Goal: Information Seeking & Learning: Check status

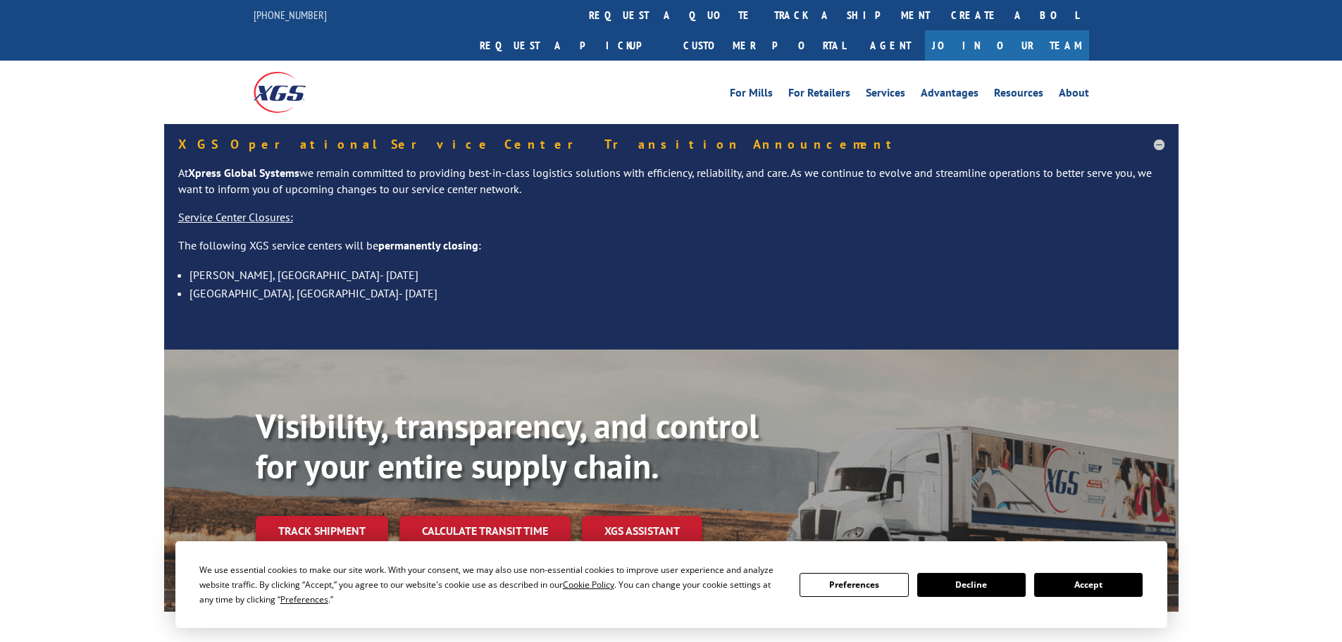
click at [763, 15] on link "track a shipment" at bounding box center [851, 15] width 177 height 30
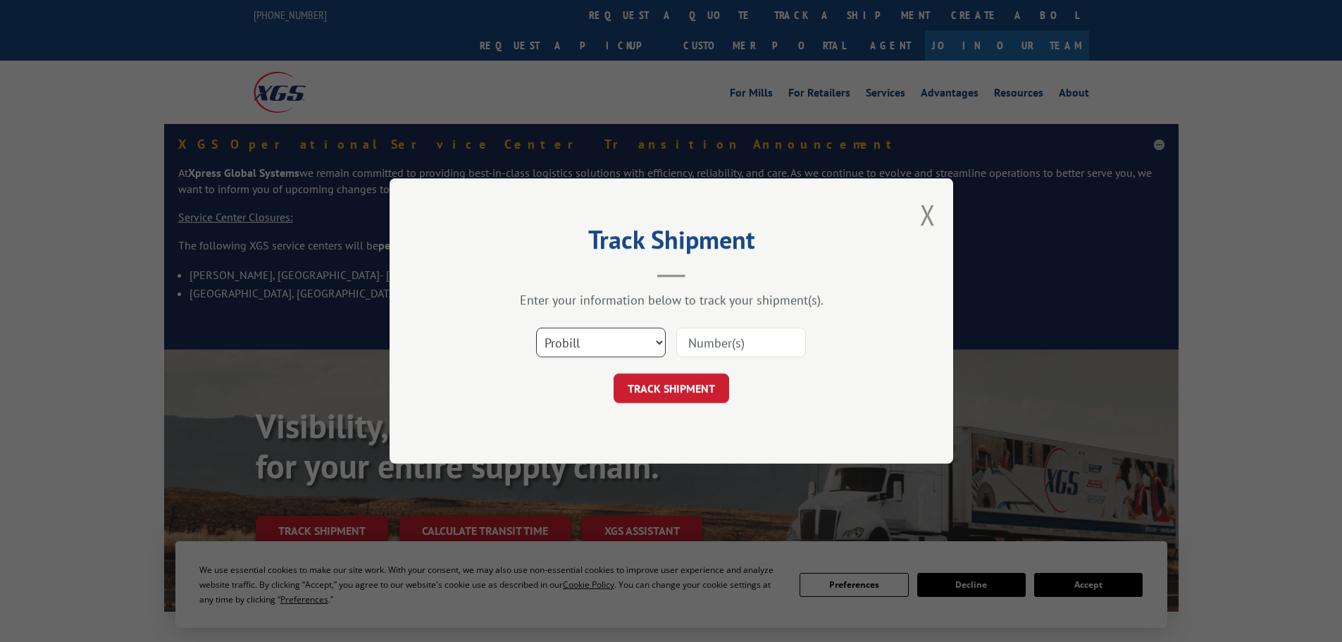
click at [627, 340] on select "Select category... Probill BOL PO" at bounding box center [601, 342] width 130 height 30
select select "bol"
click at [536, 327] on select "Select category... Probill BOL PO" at bounding box center [601, 342] width 130 height 30
click at [749, 339] on input at bounding box center [741, 342] width 130 height 30
paste input "- 6006990"
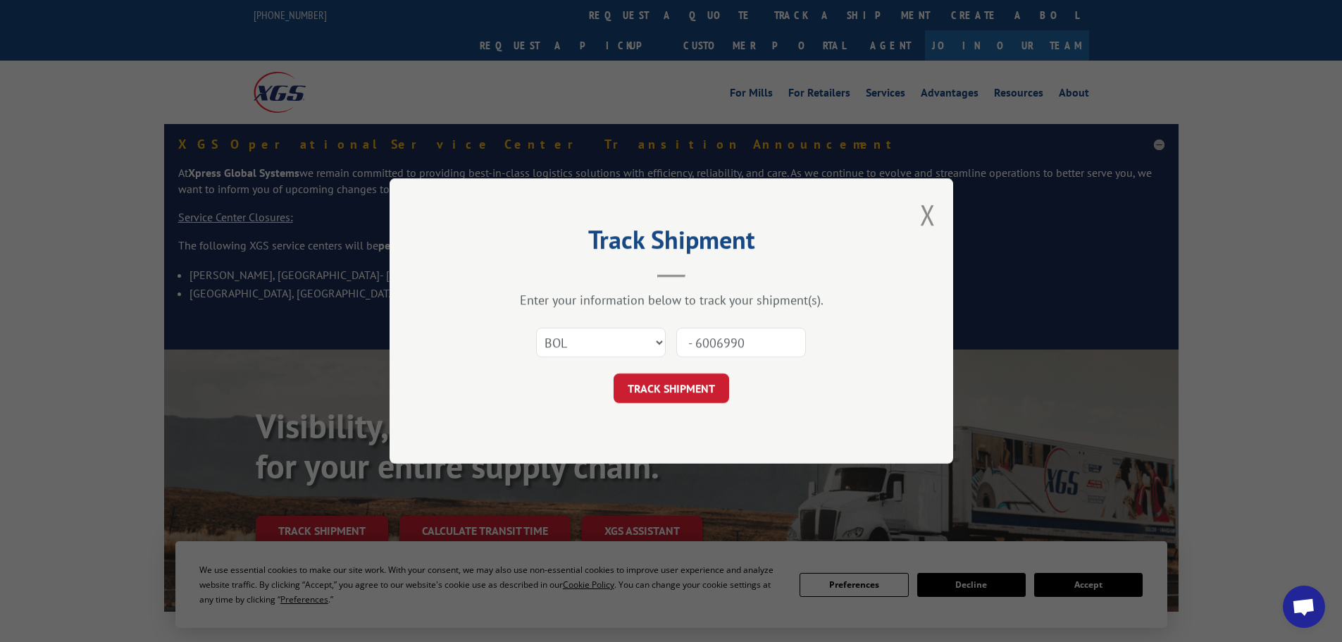
click at [694, 341] on input "- 6006990" at bounding box center [741, 342] width 130 height 30
type input "6006990"
click at [648, 383] on button "TRACK SHIPMENT" at bounding box center [671, 388] width 116 height 30
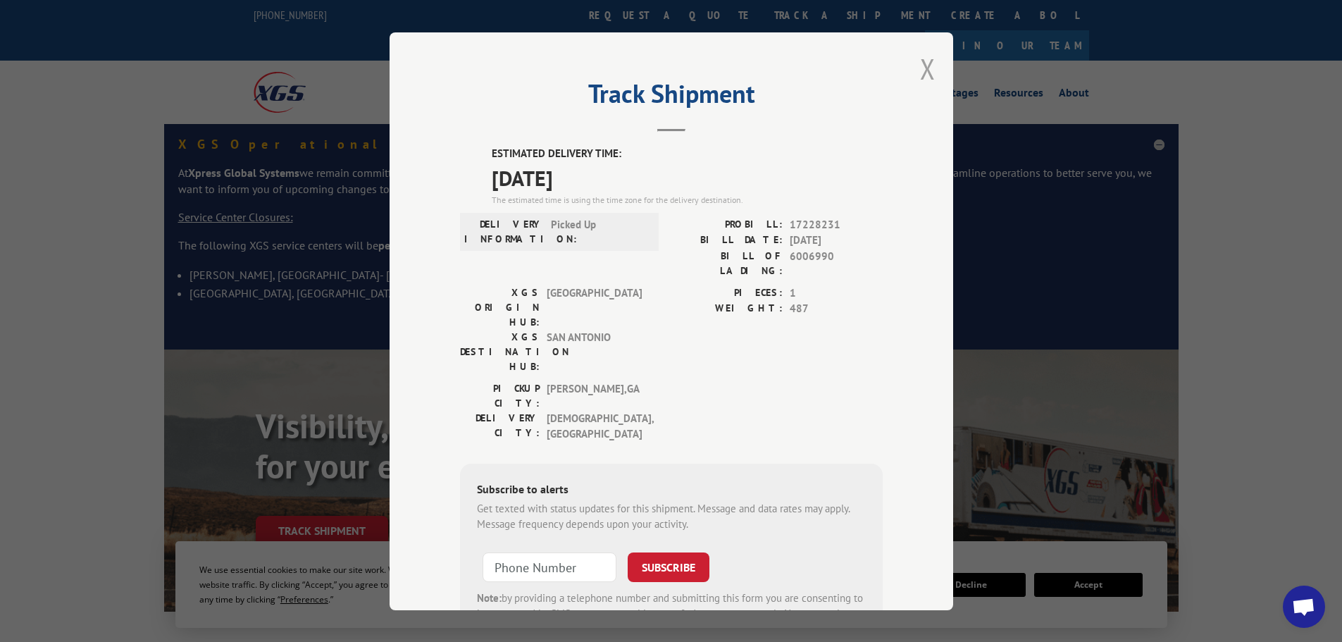
click at [923, 70] on button "Close modal" at bounding box center [927, 68] width 15 height 37
